Goal: Task Accomplishment & Management: Use online tool/utility

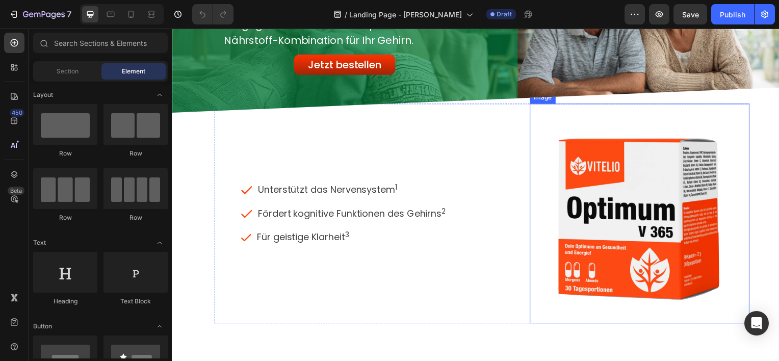
scroll to position [51, 0]
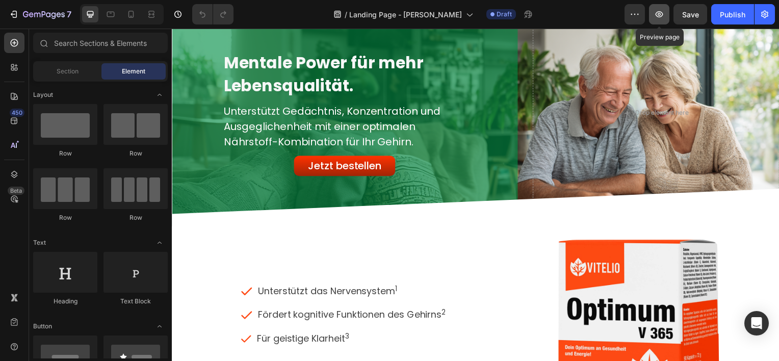
click at [660, 18] on icon "button" at bounding box center [659, 14] width 10 height 10
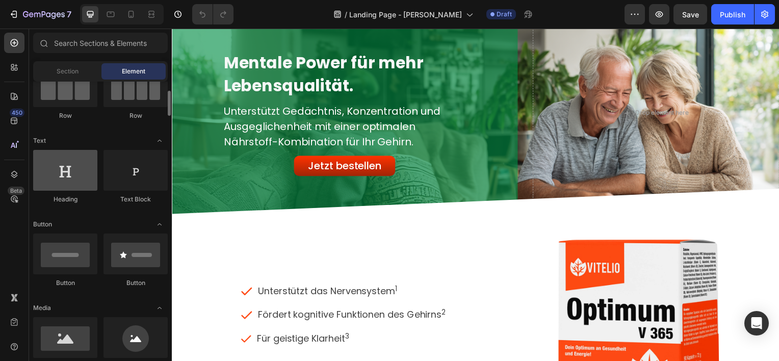
scroll to position [0, 0]
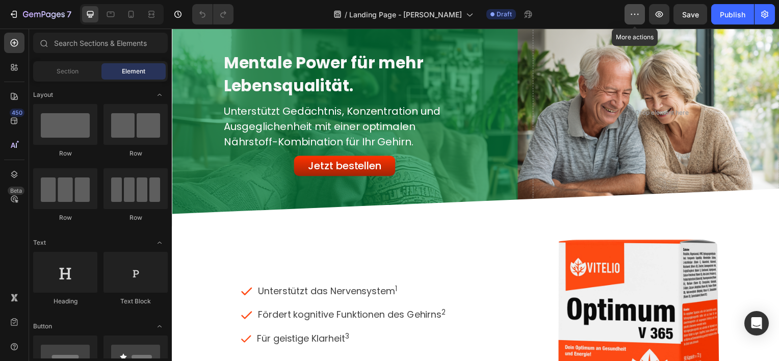
click at [631, 12] on icon "button" at bounding box center [634, 14] width 10 height 10
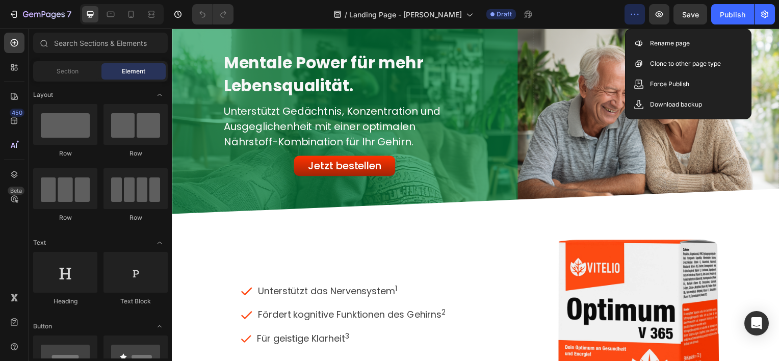
click at [631, 12] on icon "button" at bounding box center [634, 14] width 10 height 10
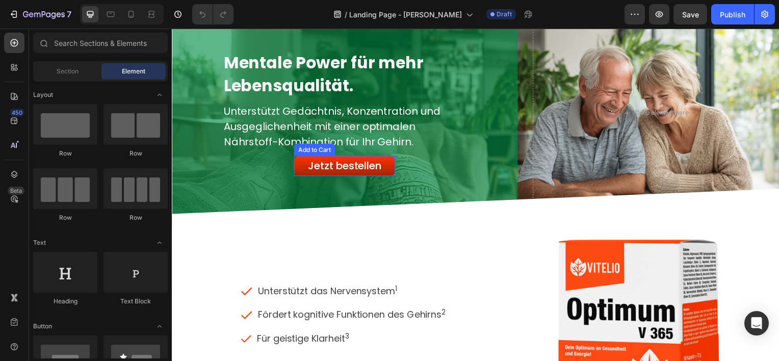
click at [301, 154] on div "Add to Cart" at bounding box center [315, 150] width 41 height 12
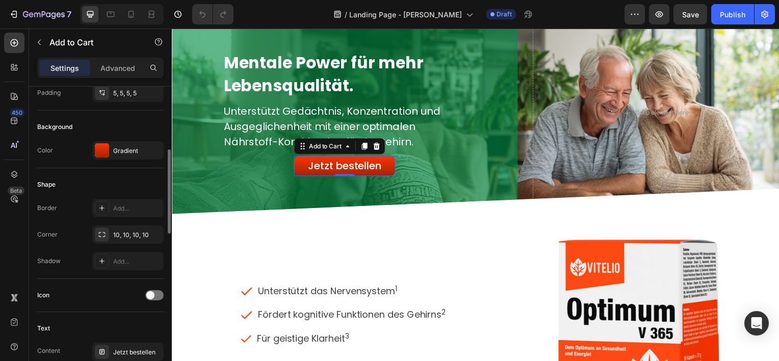
scroll to position [124, 0]
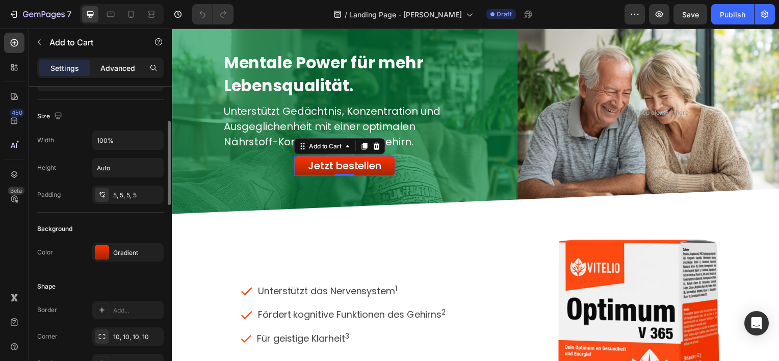
click at [122, 67] on p "Advanced" at bounding box center [117, 68] width 35 height 11
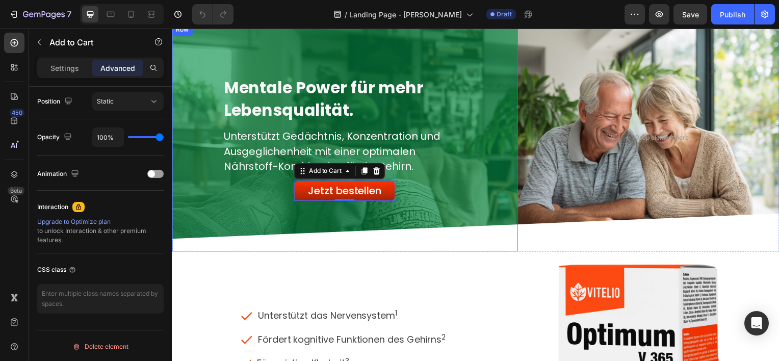
scroll to position [0, 0]
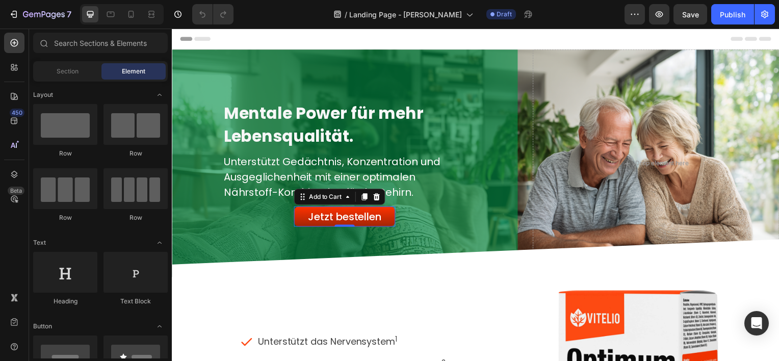
click at [290, 42] on div "Header" at bounding box center [477, 39] width 595 height 20
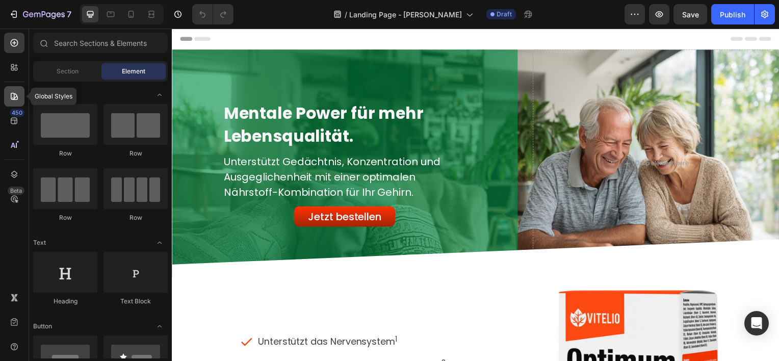
click at [16, 101] on div at bounding box center [14, 96] width 20 height 20
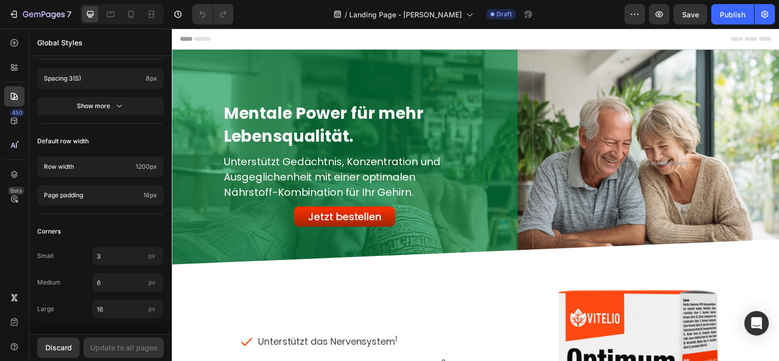
click at [10, 234] on div "450 Beta" at bounding box center [14, 160] width 20 height 255
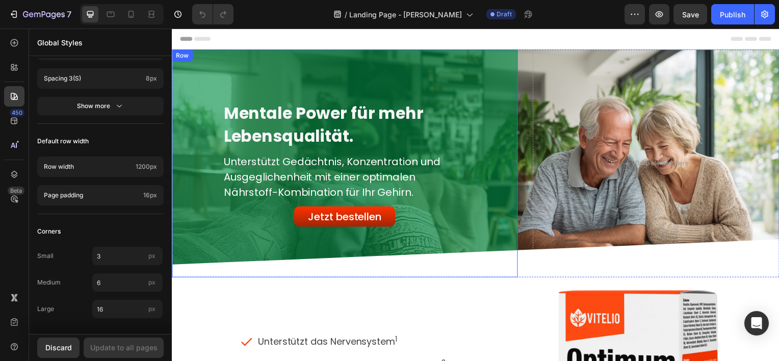
click at [187, 55] on div "Row" at bounding box center [182, 55] width 17 height 9
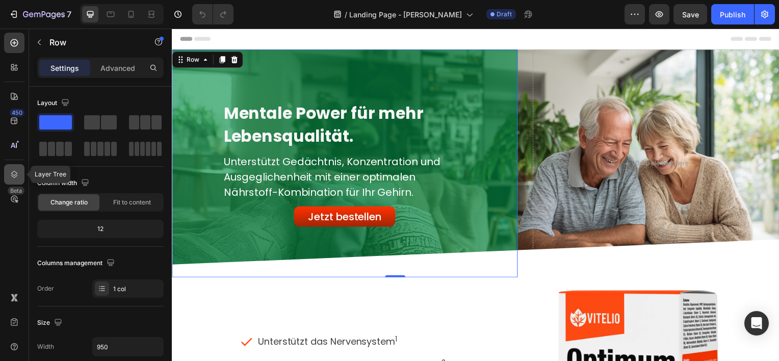
drag, startPoint x: 6, startPoint y: 168, endPoint x: 43, endPoint y: 133, distance: 50.5
click at [6, 168] on div at bounding box center [14, 174] width 20 height 20
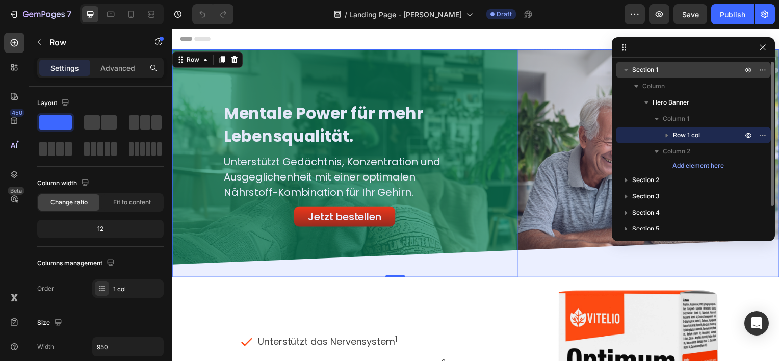
click at [631, 71] on button "button" at bounding box center [626, 70] width 12 height 12
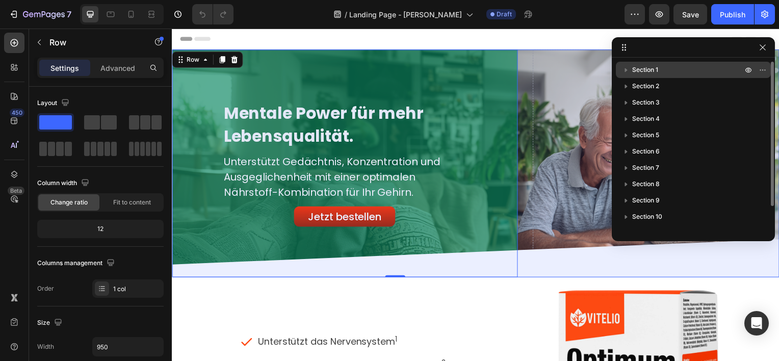
click at [670, 65] on p "Section 1" at bounding box center [688, 70] width 112 height 10
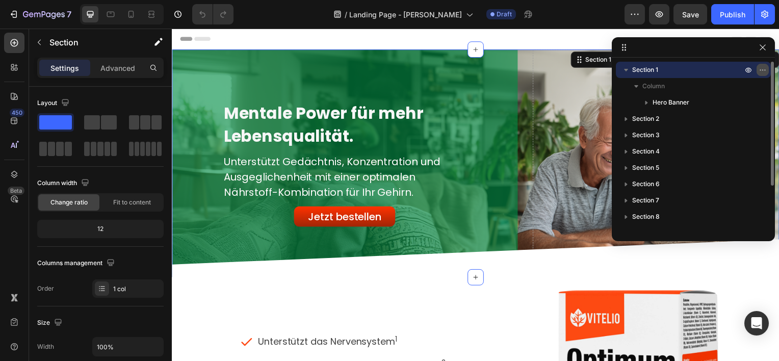
click at [758, 68] on icon "button" at bounding box center [762, 70] width 8 height 8
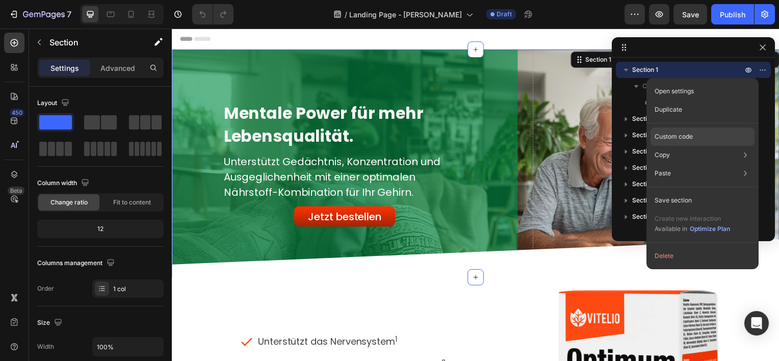
click at [671, 132] on p "Custom code" at bounding box center [673, 136] width 38 height 9
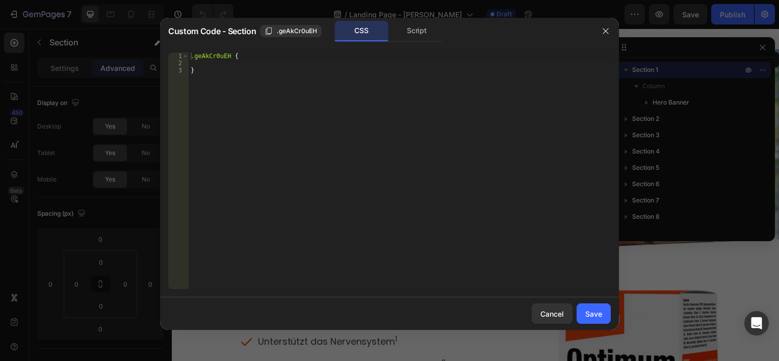
type textarea "}"
click at [250, 71] on div ".geAkCr0uEH { }" at bounding box center [400, 177] width 422 height 251
click at [603, 31] on icon "button" at bounding box center [605, 31] width 8 height 8
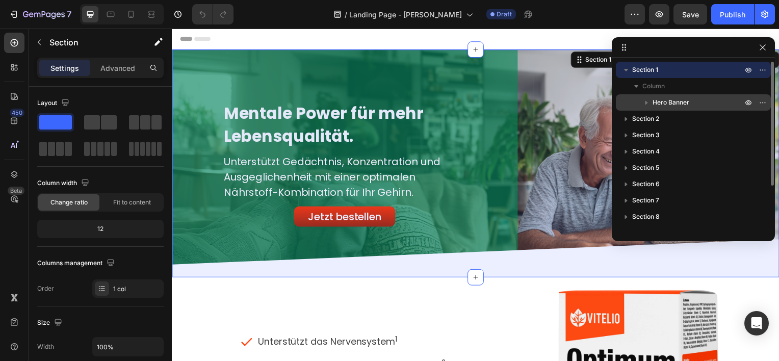
click at [646, 102] on icon "button" at bounding box center [646, 103] width 3 height 4
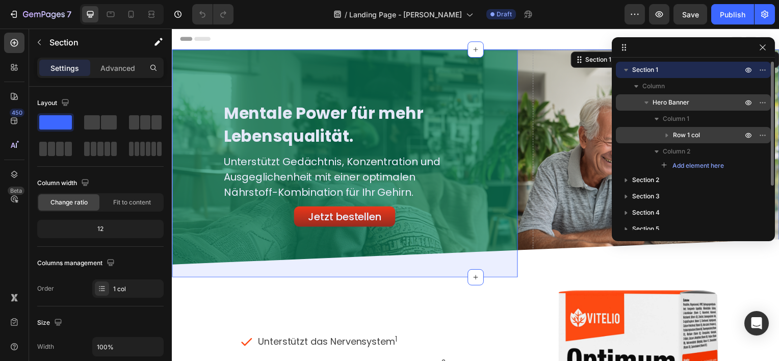
click at [675, 128] on div "Row 1 col" at bounding box center [693, 135] width 147 height 16
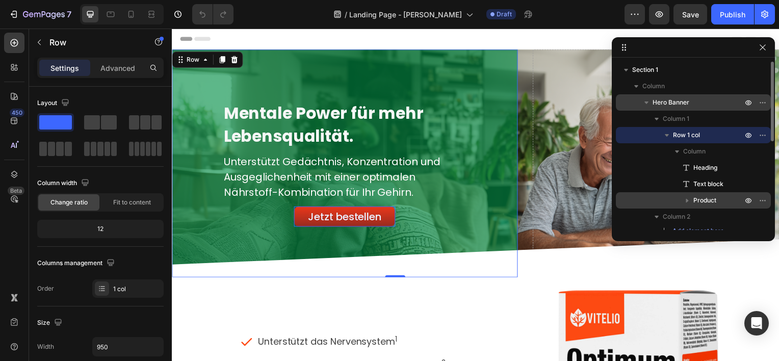
click at [705, 202] on span "Product" at bounding box center [704, 200] width 23 height 10
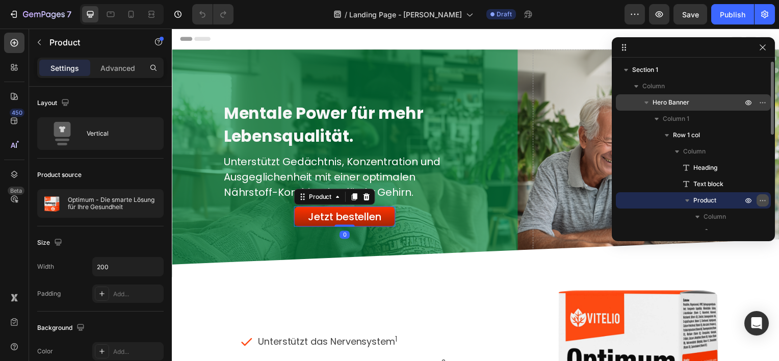
click at [762, 202] on icon "button" at bounding box center [762, 200] width 8 height 8
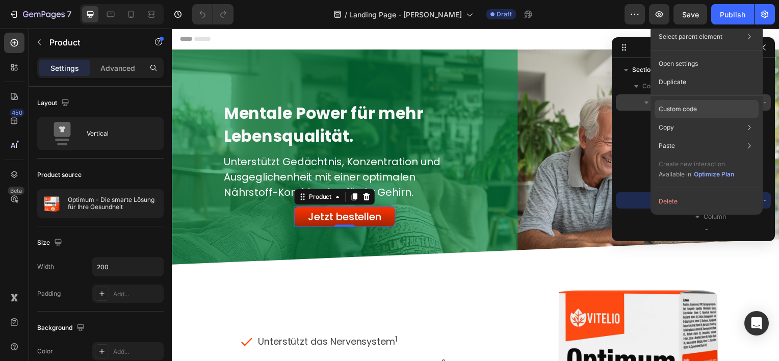
click at [685, 105] on p "Custom code" at bounding box center [677, 108] width 38 height 9
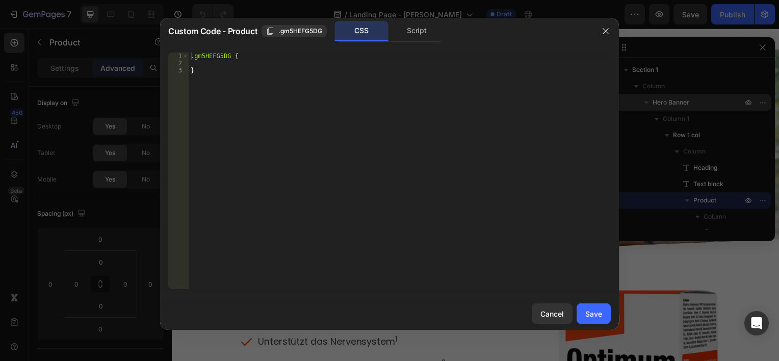
click at [231, 63] on div ".gm5HEFG5DG { }" at bounding box center [400, 177] width 422 height 251
paste textarea "[URL][DOMAIN_NAME]"
type textarea "[URL][DOMAIN_NAME]"
paste textarea "display: none !important;"
type textarea "display: none !important;"
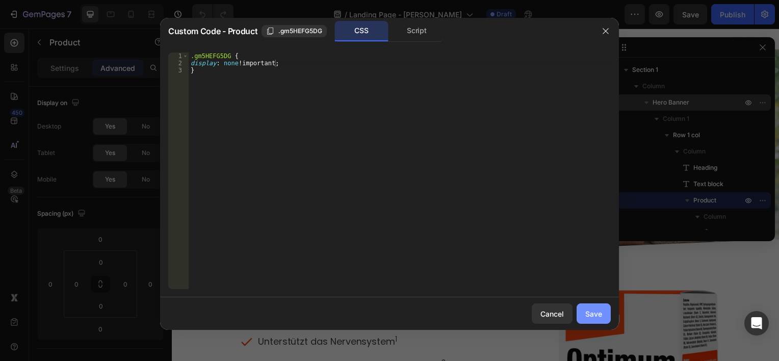
drag, startPoint x: 586, startPoint y: 317, endPoint x: 417, endPoint y: 286, distance: 172.5
click at [586, 317] on div "Save" at bounding box center [593, 313] width 17 height 11
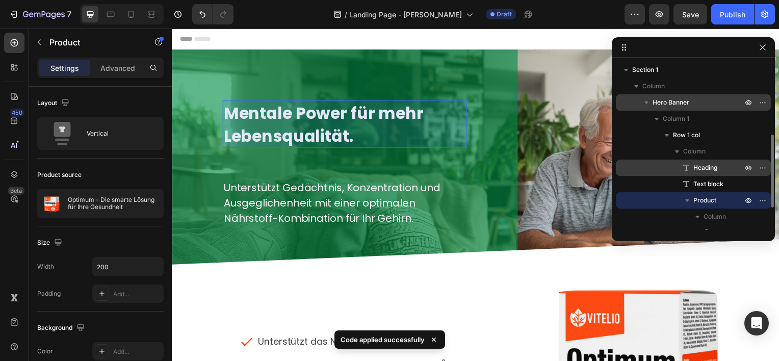
scroll to position [102, 0]
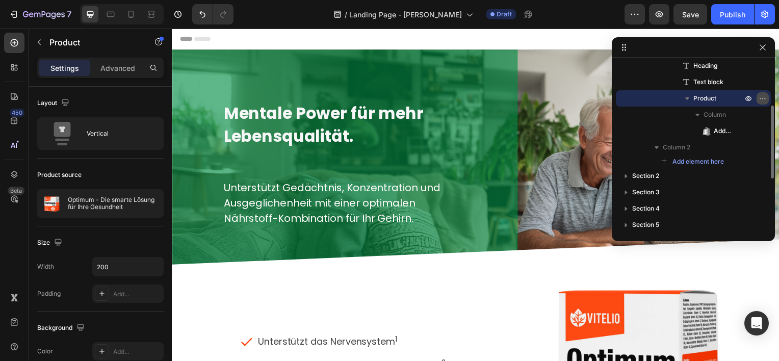
click at [764, 98] on icon "button" at bounding box center [764, 98] width 1 height 1
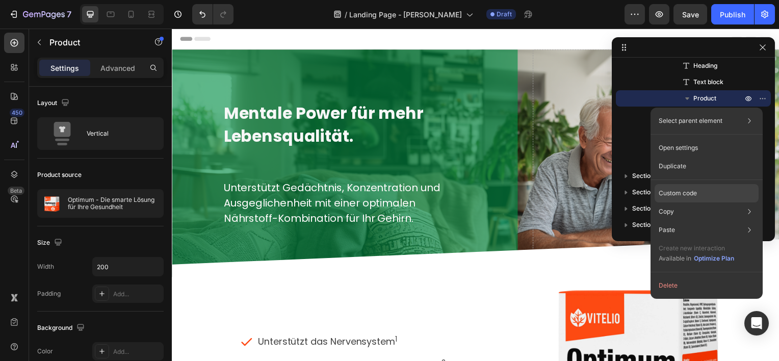
click at [690, 190] on p "Custom code" at bounding box center [677, 193] width 38 height 9
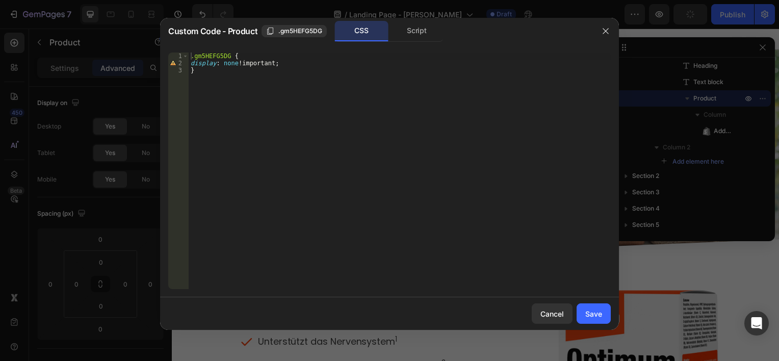
type textarea "display: none !important;"
drag, startPoint x: 286, startPoint y: 63, endPoint x: 177, endPoint y: 95, distance: 113.0
click at [187, 65] on div "display: none !important; 1 2 3 .gm5HEFG5DG { display : none !important ; } ההה…" at bounding box center [389, 170] width 442 height 236
click at [590, 309] on div "Save" at bounding box center [593, 313] width 17 height 11
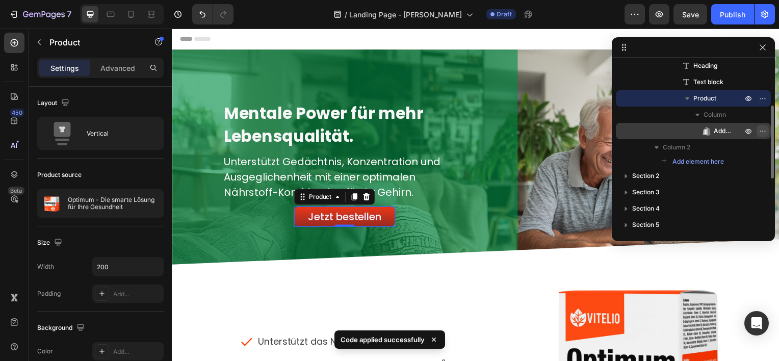
click at [760, 131] on icon "button" at bounding box center [759, 130] width 1 height 1
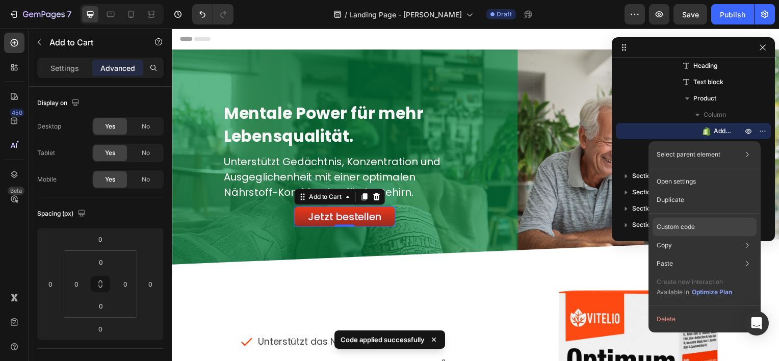
click at [682, 223] on p "Custom code" at bounding box center [675, 226] width 38 height 9
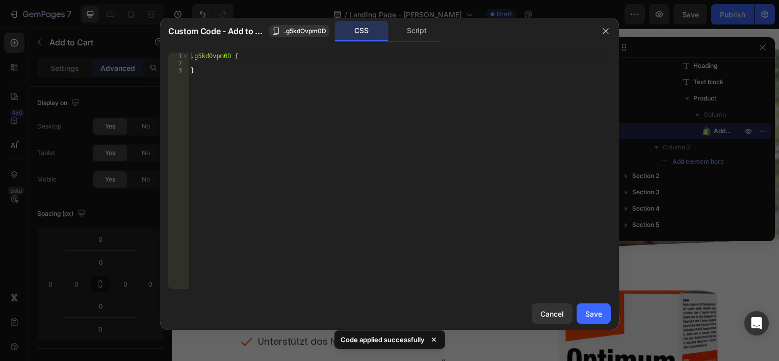
type textarea "}"
click at [238, 67] on div ".g5kdOvpm0D { }" at bounding box center [400, 177] width 422 height 251
click at [237, 63] on div ".g5kdOvpm0D { }" at bounding box center [400, 177] width 422 height 251
paste textarea "display: none !important;"
type textarea "display: none !important;"
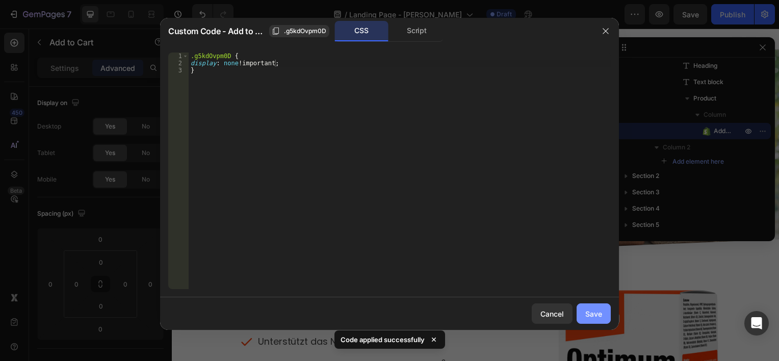
drag, startPoint x: 595, startPoint y: 318, endPoint x: 445, endPoint y: 292, distance: 152.6
click at [595, 318] on div "Save" at bounding box center [593, 313] width 17 height 11
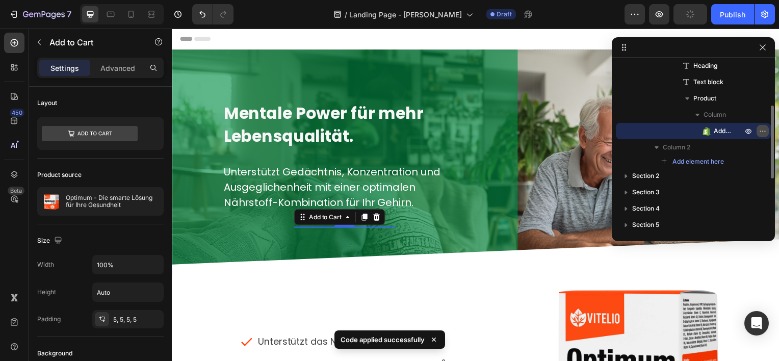
click at [764, 130] on icon "button" at bounding box center [762, 131] width 8 height 8
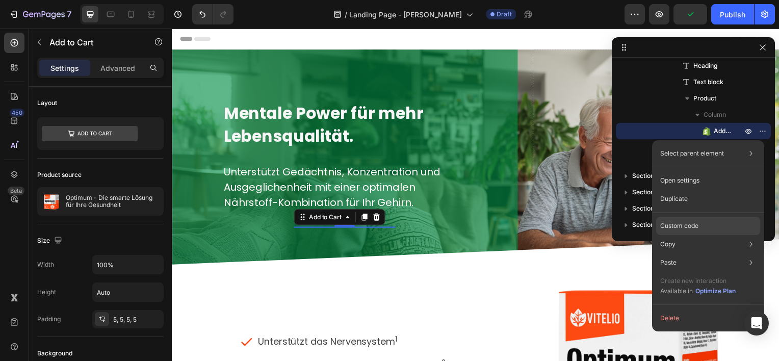
click at [685, 228] on p "Custom code" at bounding box center [679, 225] width 38 height 9
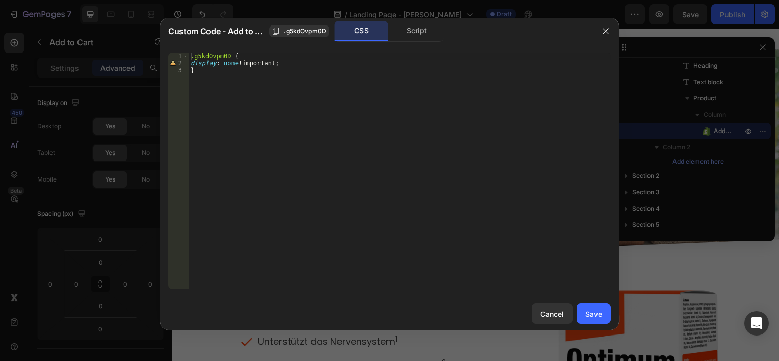
type textarea "display: none !important;"
drag, startPoint x: 278, startPoint y: 66, endPoint x: 188, endPoint y: 64, distance: 90.2
click at [188, 64] on div "display: none !important; 1 2 3 .g5kdOvpm0D { display : none !important ; } ההה…" at bounding box center [389, 170] width 442 height 236
click at [586, 310] on div "Save" at bounding box center [593, 313] width 17 height 11
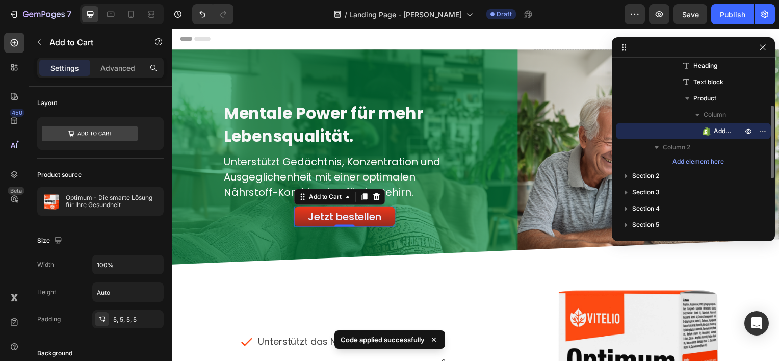
click at [720, 130] on span "Add to Cart" at bounding box center [722, 131] width 18 height 10
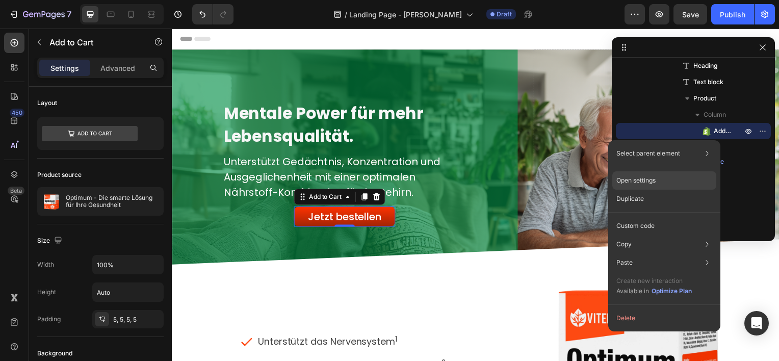
click at [649, 177] on p "Open settings" at bounding box center [635, 180] width 39 height 9
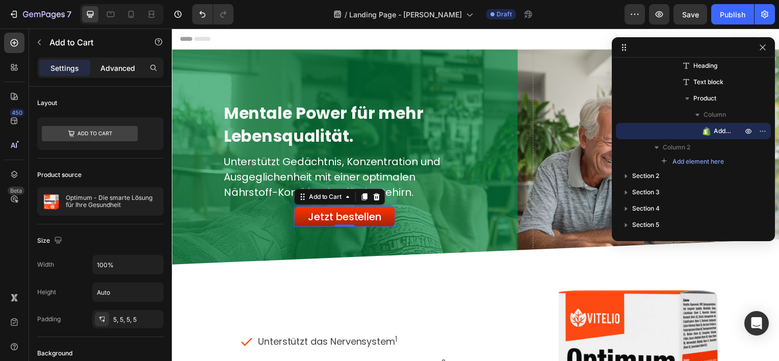
click at [124, 63] on p "Advanced" at bounding box center [117, 68] width 35 height 11
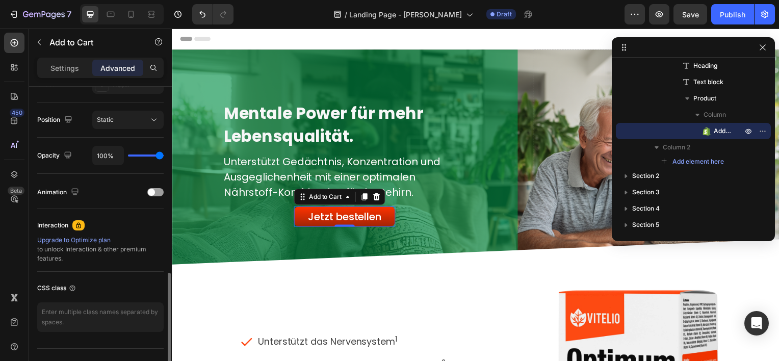
scroll to position [375, 0]
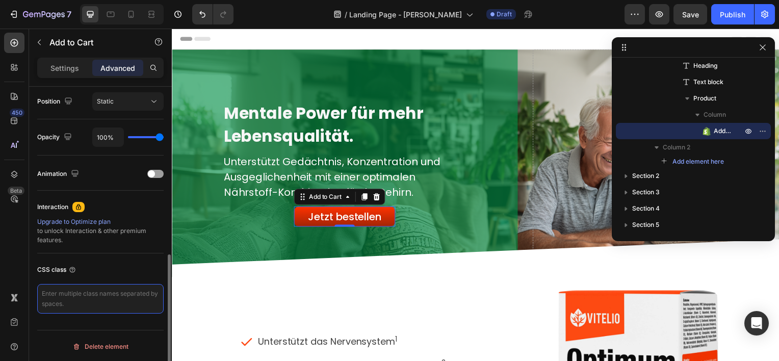
click at [95, 296] on textarea at bounding box center [100, 299] width 126 height 30
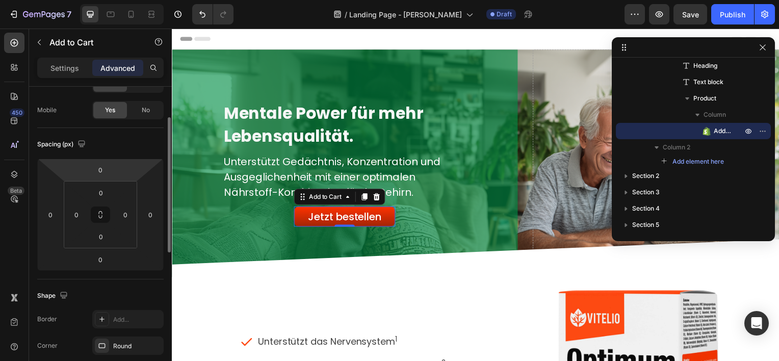
scroll to position [0, 0]
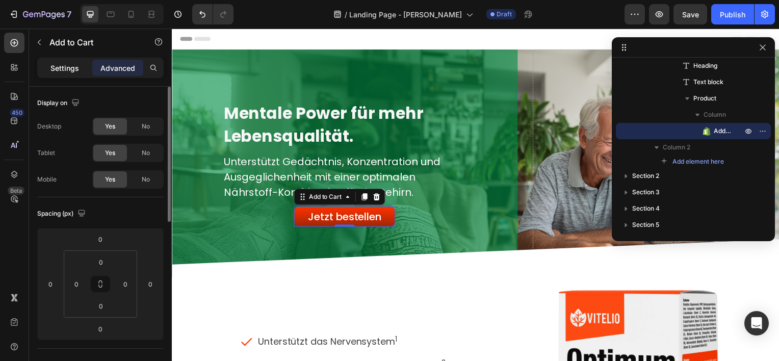
click at [50, 67] on p "Settings" at bounding box center [64, 68] width 29 height 11
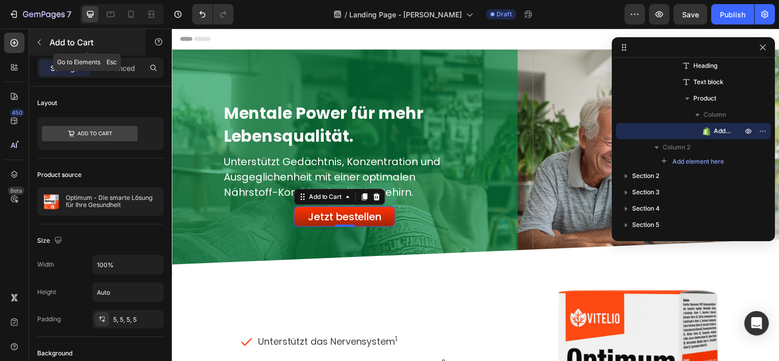
click at [41, 41] on icon "button" at bounding box center [39, 42] width 8 height 8
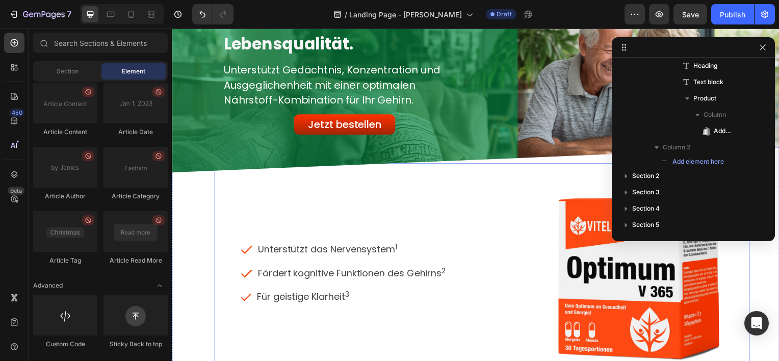
scroll to position [102, 0]
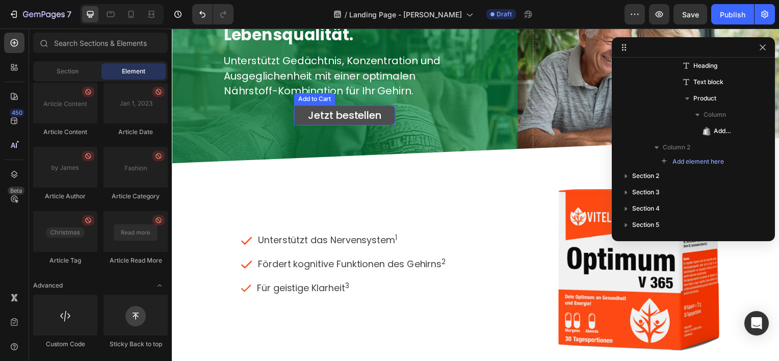
click at [389, 109] on button "Jetzt bestellen" at bounding box center [346, 115] width 102 height 20
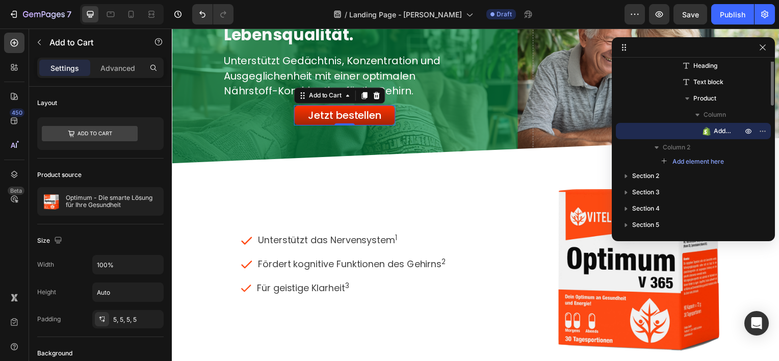
scroll to position [51, 0]
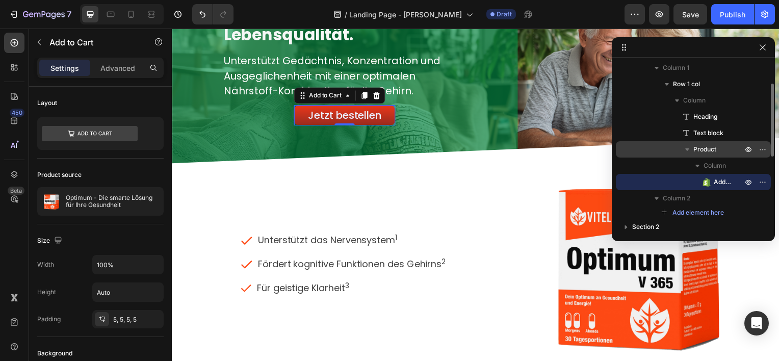
click at [719, 145] on p "Product" at bounding box center [718, 149] width 51 height 10
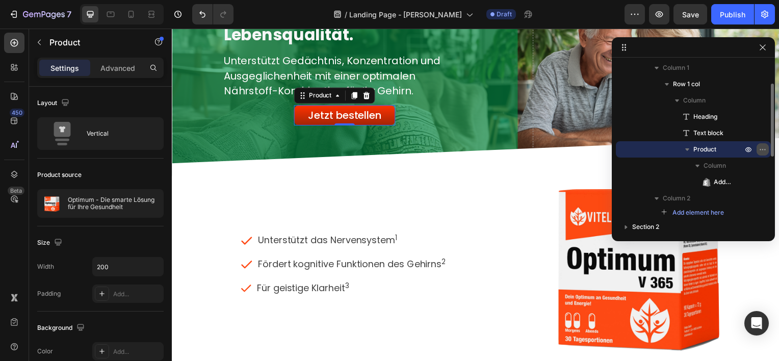
click at [758, 147] on button "button" at bounding box center [762, 149] width 12 height 12
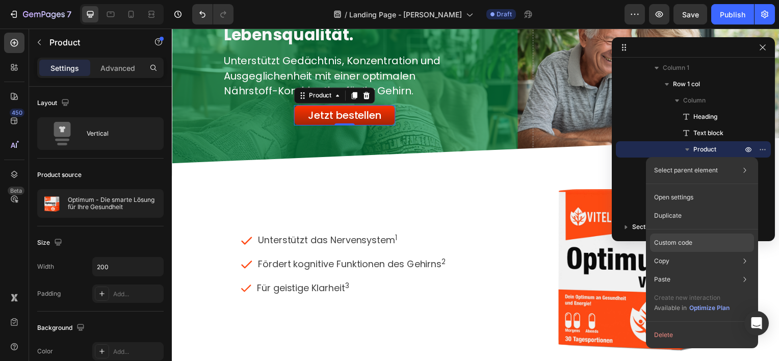
click at [687, 245] on p "Custom code" at bounding box center [673, 242] width 38 height 9
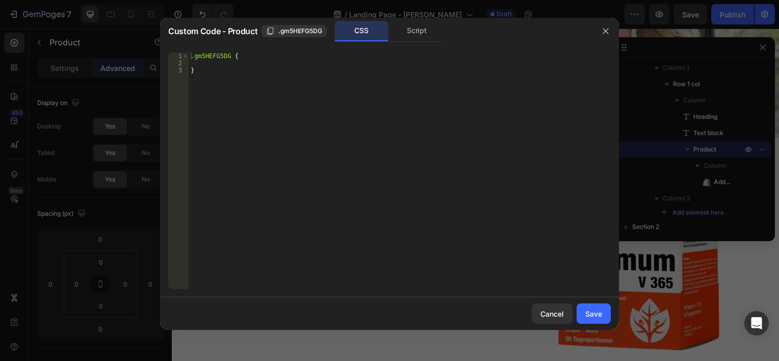
type textarea "}"
click at [217, 84] on div ".gm5HEFG5DG { }" at bounding box center [400, 177] width 422 height 251
paste textarea "}"
type textarea "}"
click at [601, 318] on div "Save" at bounding box center [593, 313] width 17 height 11
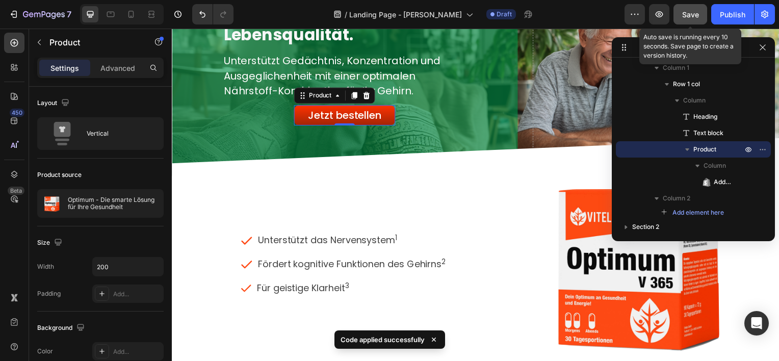
click at [690, 10] on span "Save" at bounding box center [690, 14] width 17 height 9
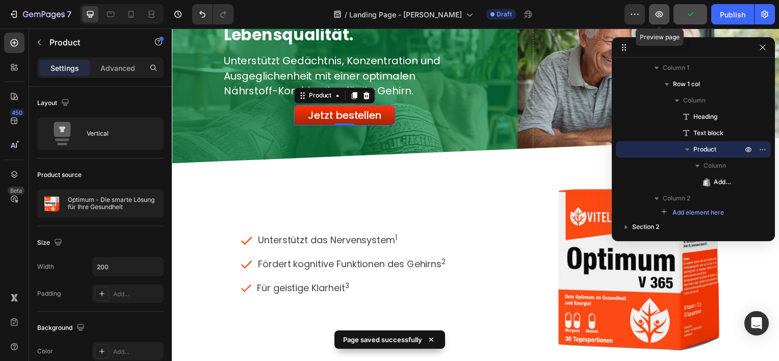
click at [664, 13] on button "button" at bounding box center [659, 14] width 20 height 20
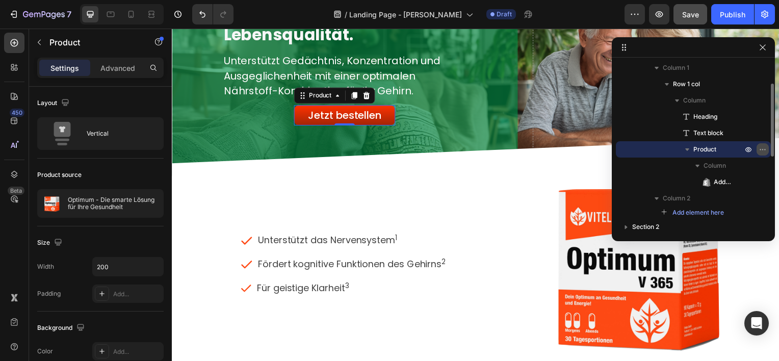
click at [760, 146] on icon "button" at bounding box center [762, 149] width 8 height 8
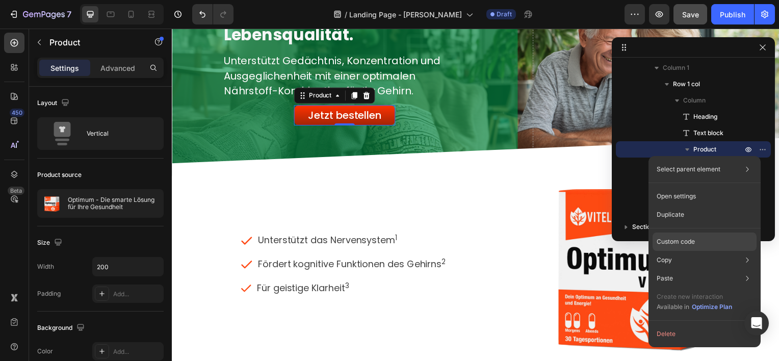
click at [679, 237] on p "Custom code" at bounding box center [675, 241] width 38 height 9
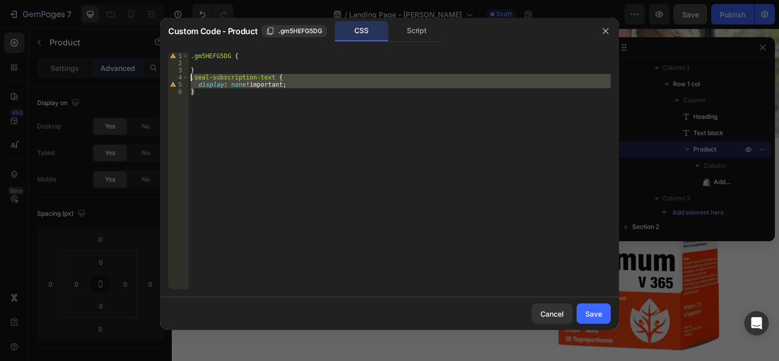
drag, startPoint x: 203, startPoint y: 96, endPoint x: 190, endPoint y: 78, distance: 21.8
click at [190, 78] on div ".gm5HEFG5DG { } .seal-subscription-text { display : none !important ; }" at bounding box center [400, 177] width 422 height 251
click at [266, 75] on div ".gm5HEFG5DG { } .seal-subscription-text { display : none !important ; }" at bounding box center [400, 170] width 422 height 236
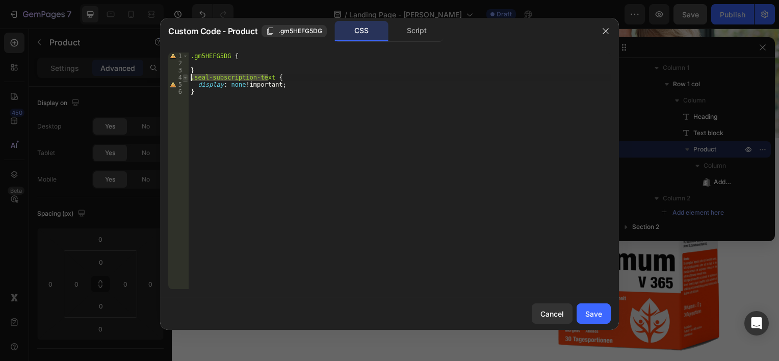
drag, startPoint x: 268, startPoint y: 75, endPoint x: 185, endPoint y: 79, distance: 82.6
click at [185, 79] on div ".seal-subscription-text { 1 2 3 4 5 6 .gm5HEFG5DG { } .seal-subscription-text {…" at bounding box center [389, 170] width 442 height 236
paste textarea "sealsubs-target-elemen"
click at [192, 77] on div ".gm5HEFG5DG { } sealsubs-target-element { display : none !important ; }" at bounding box center [400, 177] width 422 height 251
type textarea ".sealsubs-target-element {"
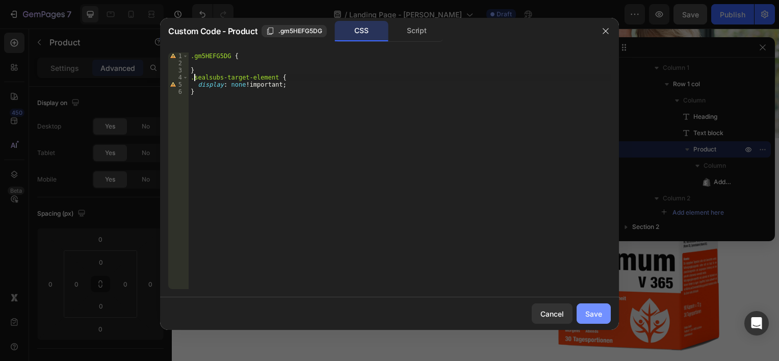
drag, startPoint x: 593, startPoint y: 312, endPoint x: 429, endPoint y: 278, distance: 167.6
click at [593, 312] on div "Save" at bounding box center [593, 313] width 17 height 11
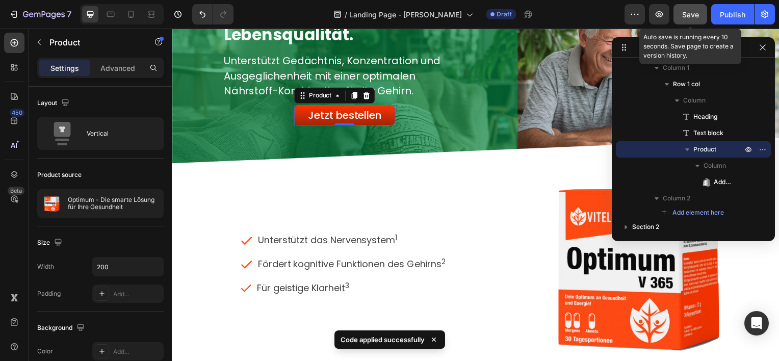
click at [699, 14] on button "Save" at bounding box center [690, 14] width 34 height 20
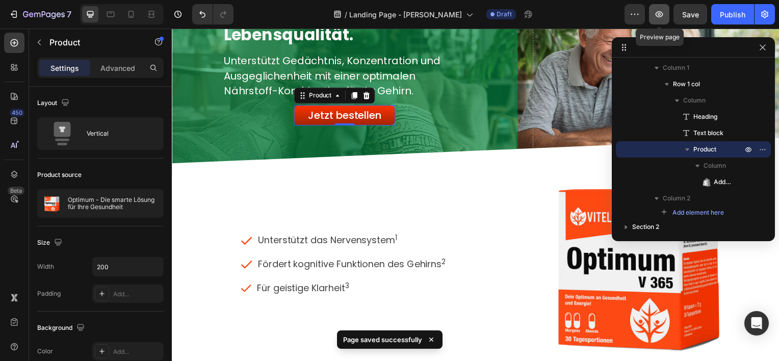
click at [661, 13] on icon "button" at bounding box center [659, 14] width 10 height 10
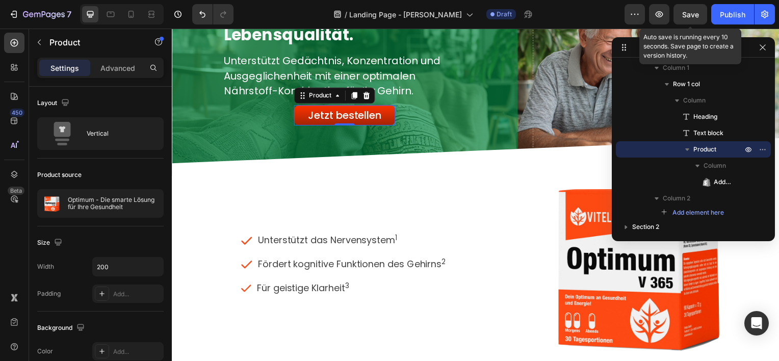
click at [697, 9] on div "Save" at bounding box center [690, 14] width 17 height 11
click at [658, 9] on icon "button" at bounding box center [659, 14] width 10 height 10
